Goal: Complete application form

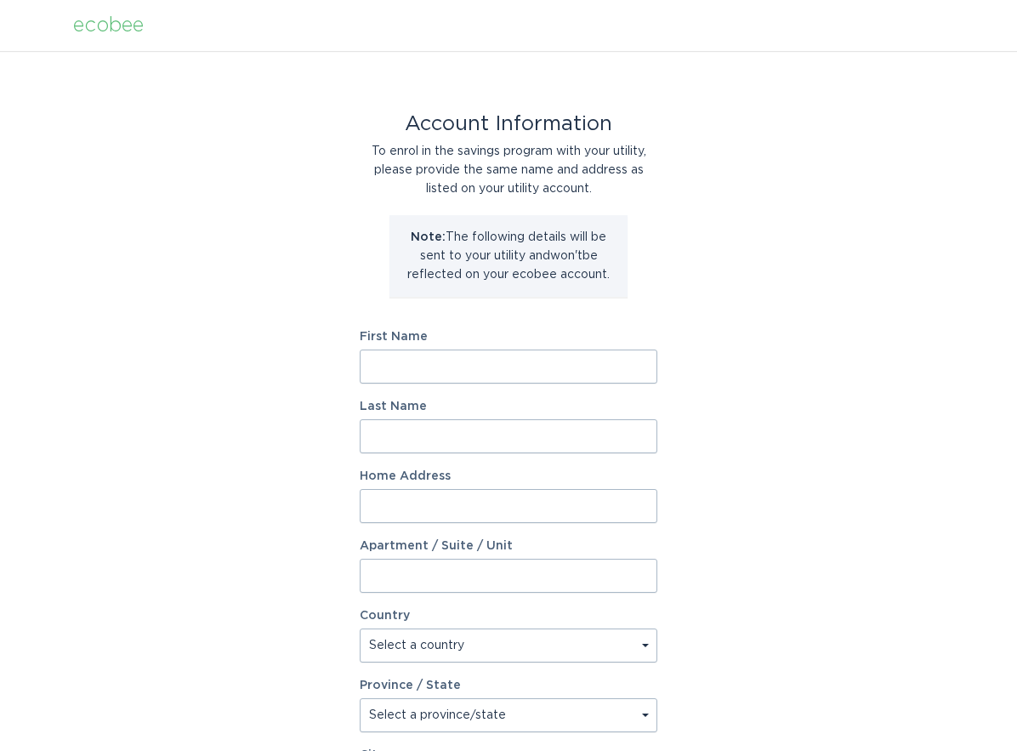
click at [477, 371] on input "First Name" at bounding box center [509, 367] width 298 height 34
type input "[PERSON_NAME]"
type input "[STREET_ADDRESS]"
type input "[GEOGRAPHIC_DATA]"
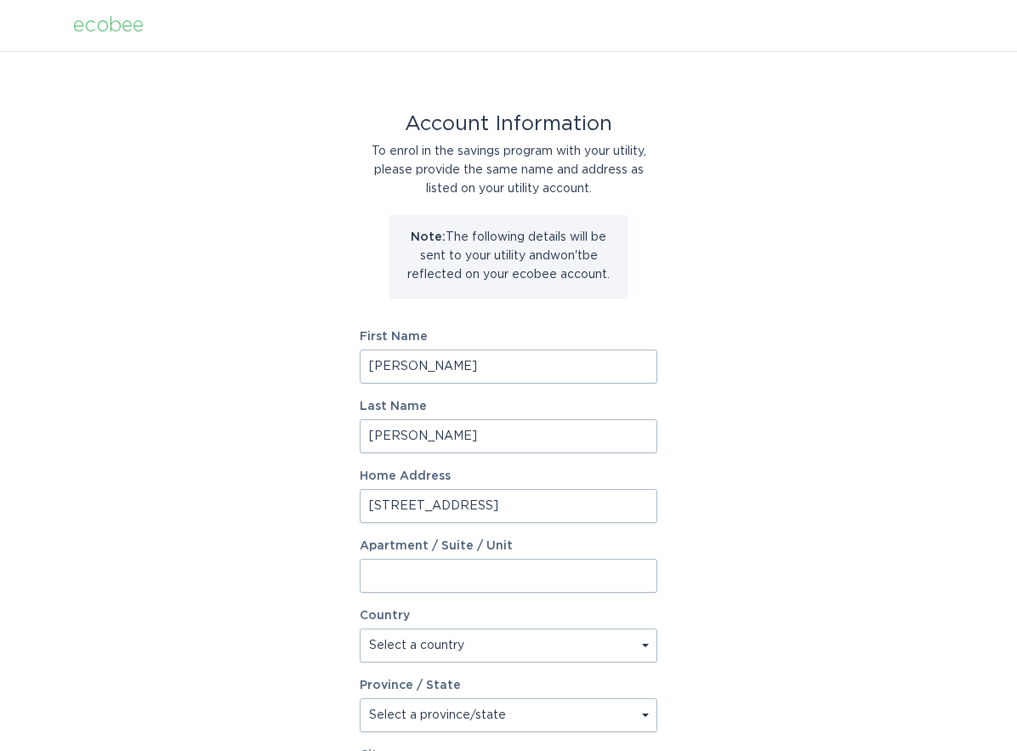
type input "85375"
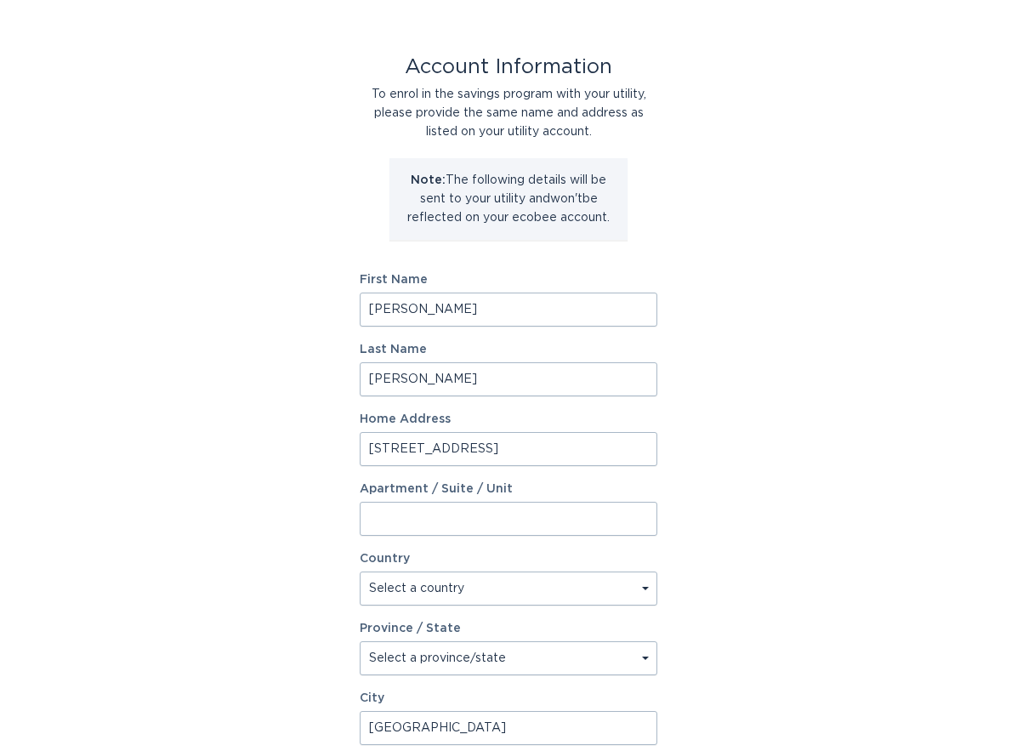
scroll to position [113, 0]
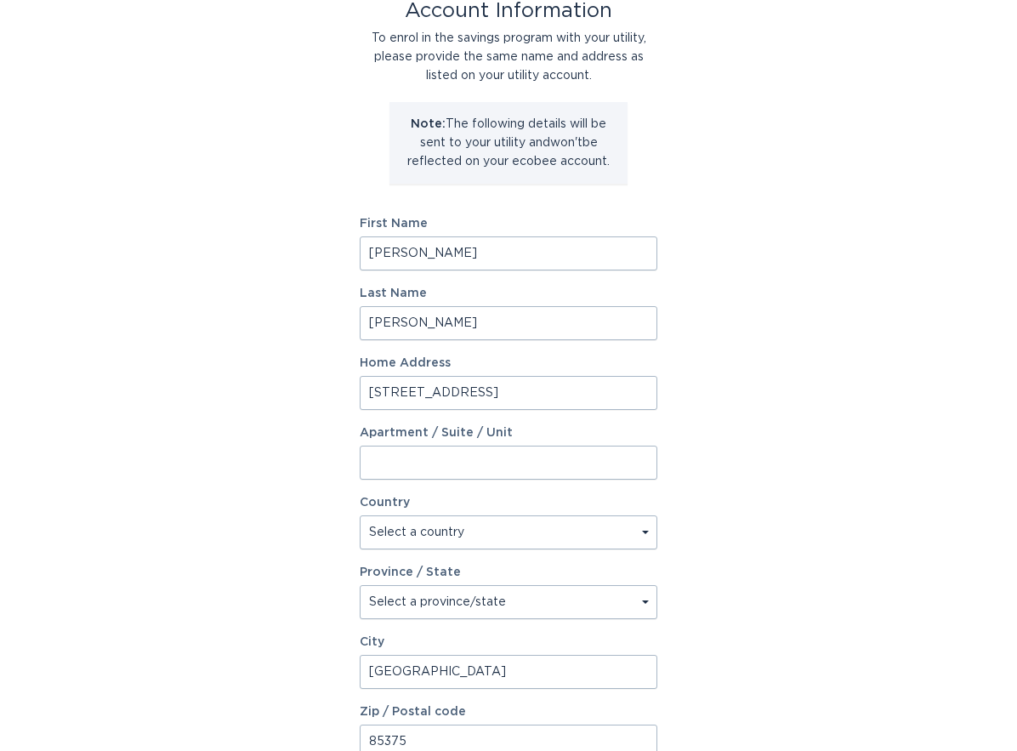
click at [646, 532] on select "Select a country [GEOGRAPHIC_DATA] [GEOGRAPHIC_DATA]" at bounding box center [509, 532] width 298 height 34
select select "US"
click at [360, 515] on select "Select a country [GEOGRAPHIC_DATA] [GEOGRAPHIC_DATA]" at bounding box center [509, 532] width 298 height 34
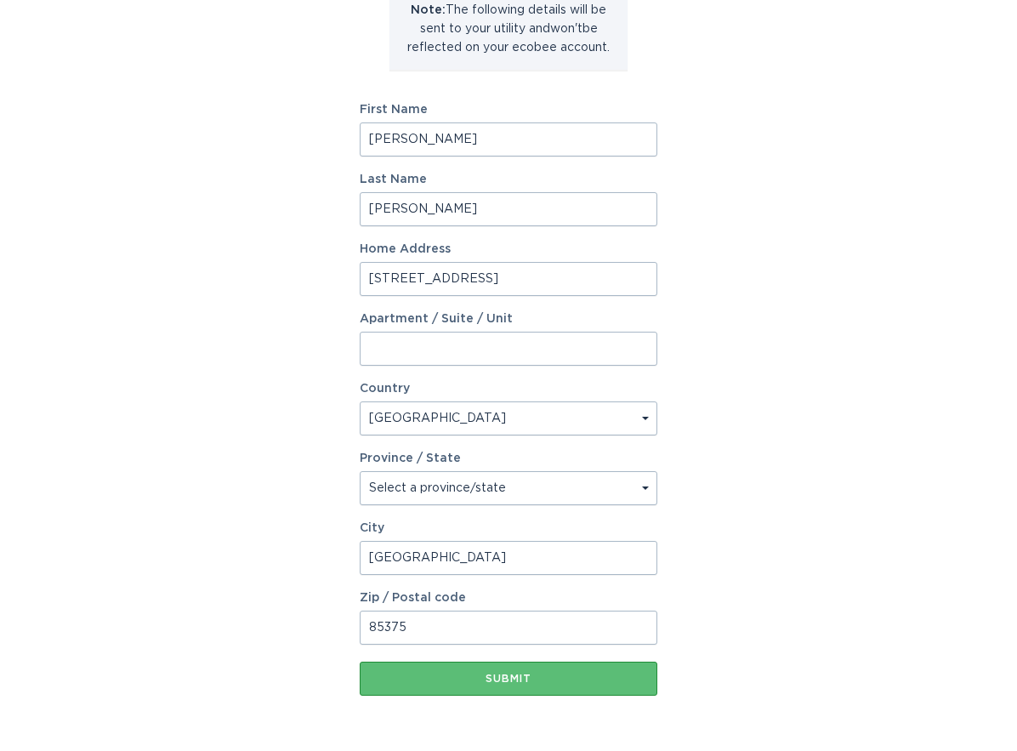
scroll to position [283, 0]
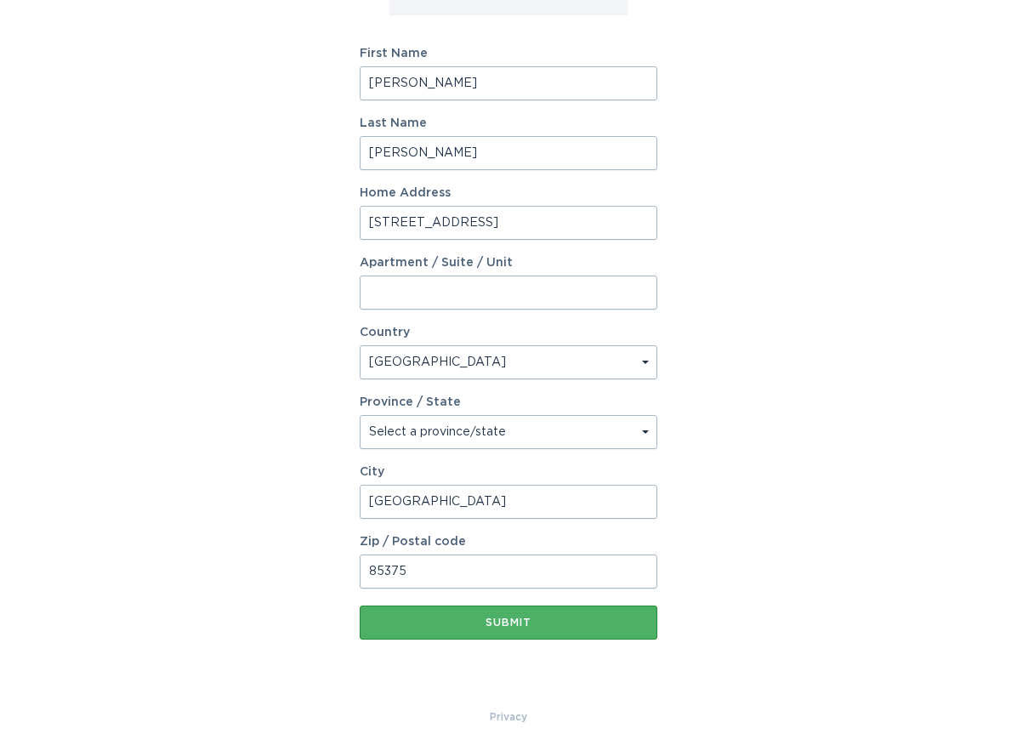
click at [509, 624] on div "Submit" at bounding box center [508, 622] width 281 height 10
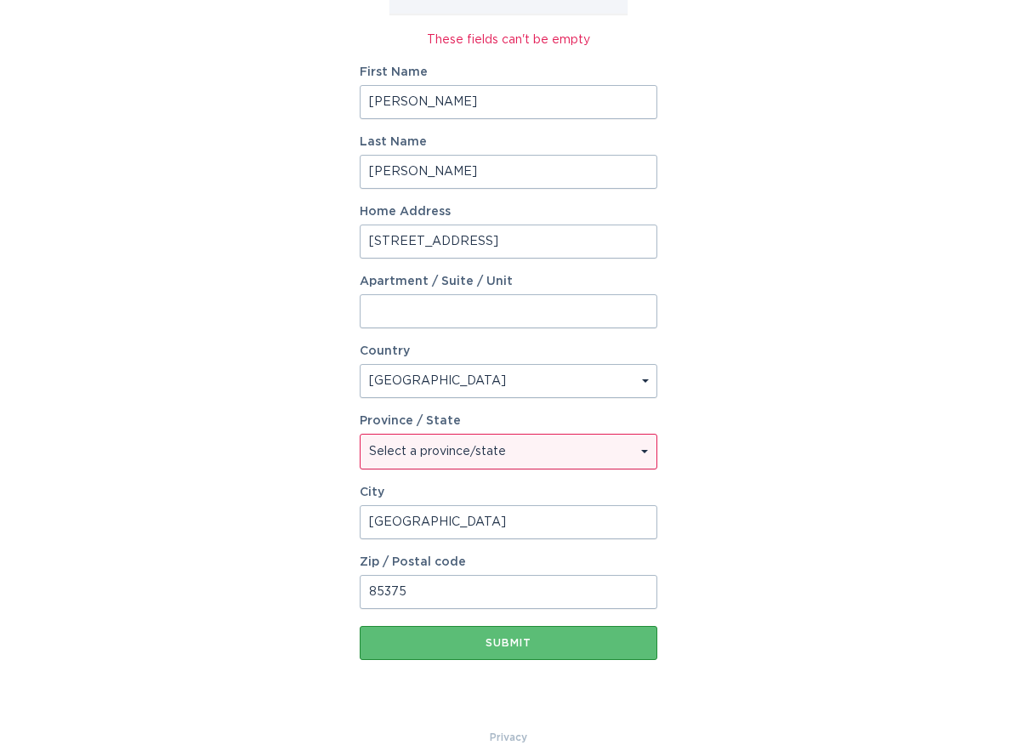
click at [646, 451] on select "Select a province/state [US_STATE] [US_STATE] [US_STATE] [US_STATE] [US_STATE] …" at bounding box center [509, 452] width 296 height 34
select select "AZ"
click at [361, 435] on select "Select a province/state [US_STATE] [US_STATE] [US_STATE] [US_STATE] [US_STATE] …" at bounding box center [509, 452] width 296 height 34
click at [514, 647] on div "Submit" at bounding box center [508, 643] width 281 height 10
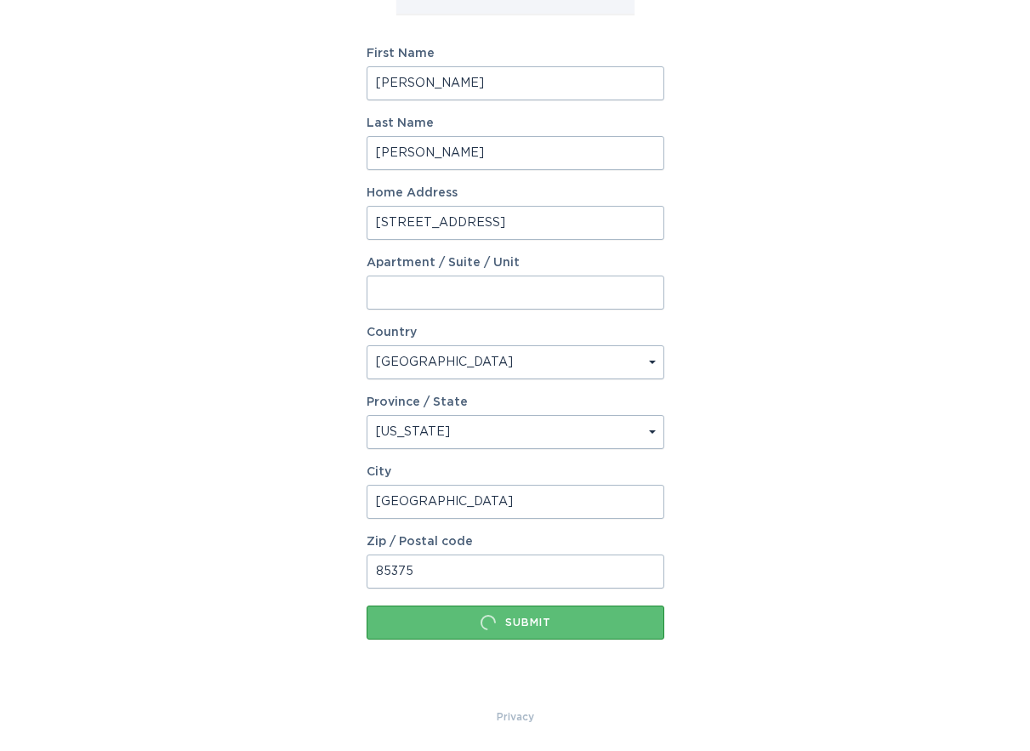
scroll to position [0, 0]
